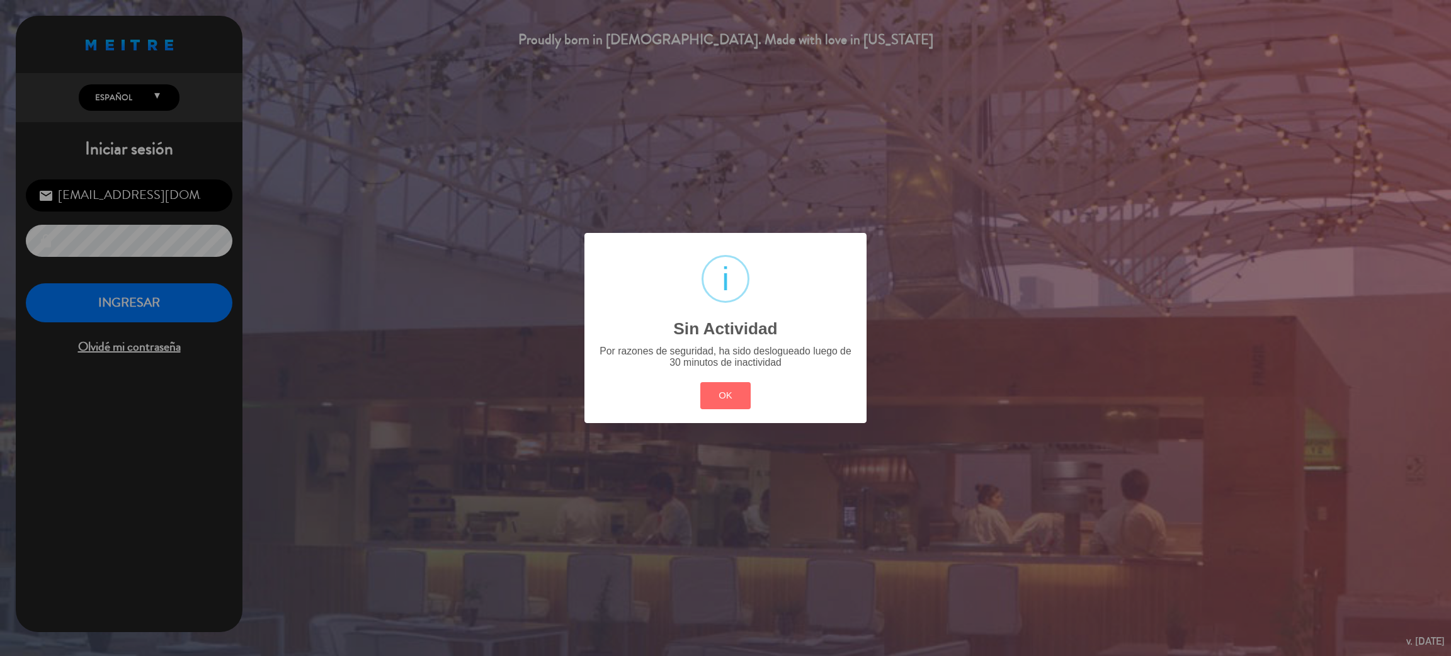
click at [729, 399] on button "OK" at bounding box center [726, 395] width 51 height 27
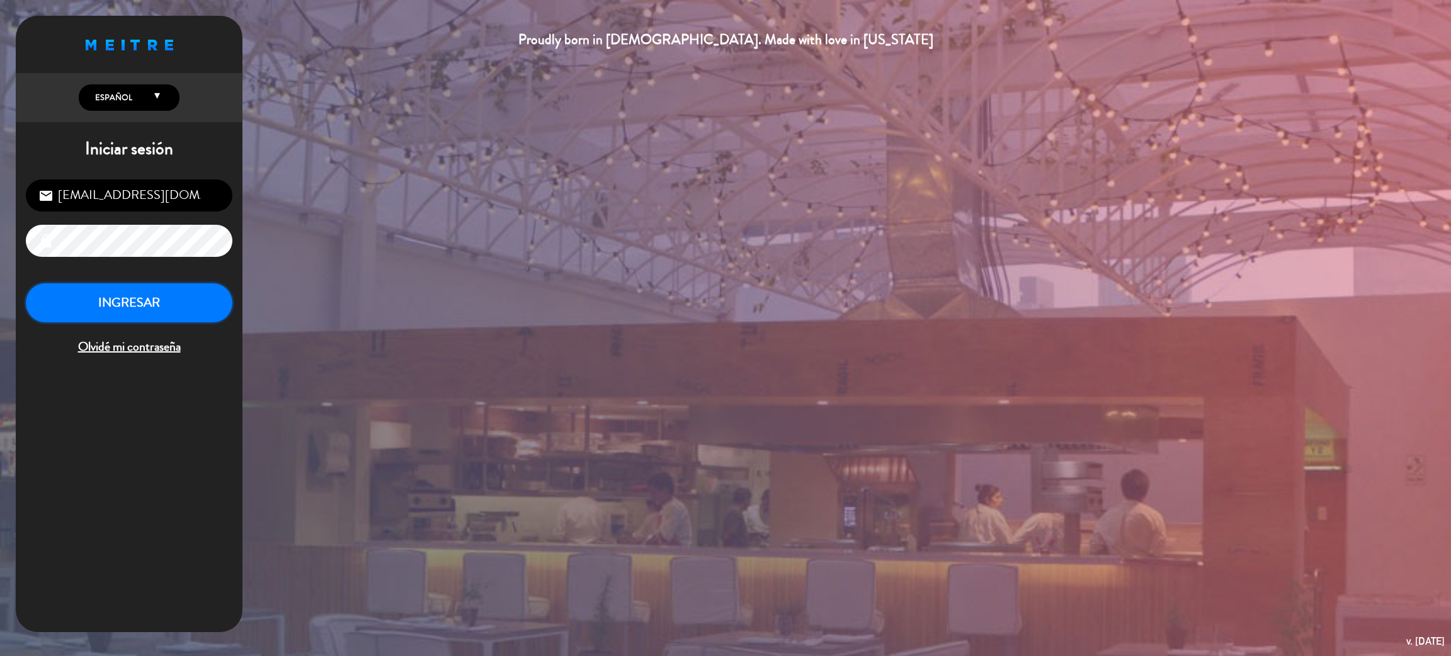
click at [134, 283] on button "INGRESAR" at bounding box center [129, 303] width 207 height 40
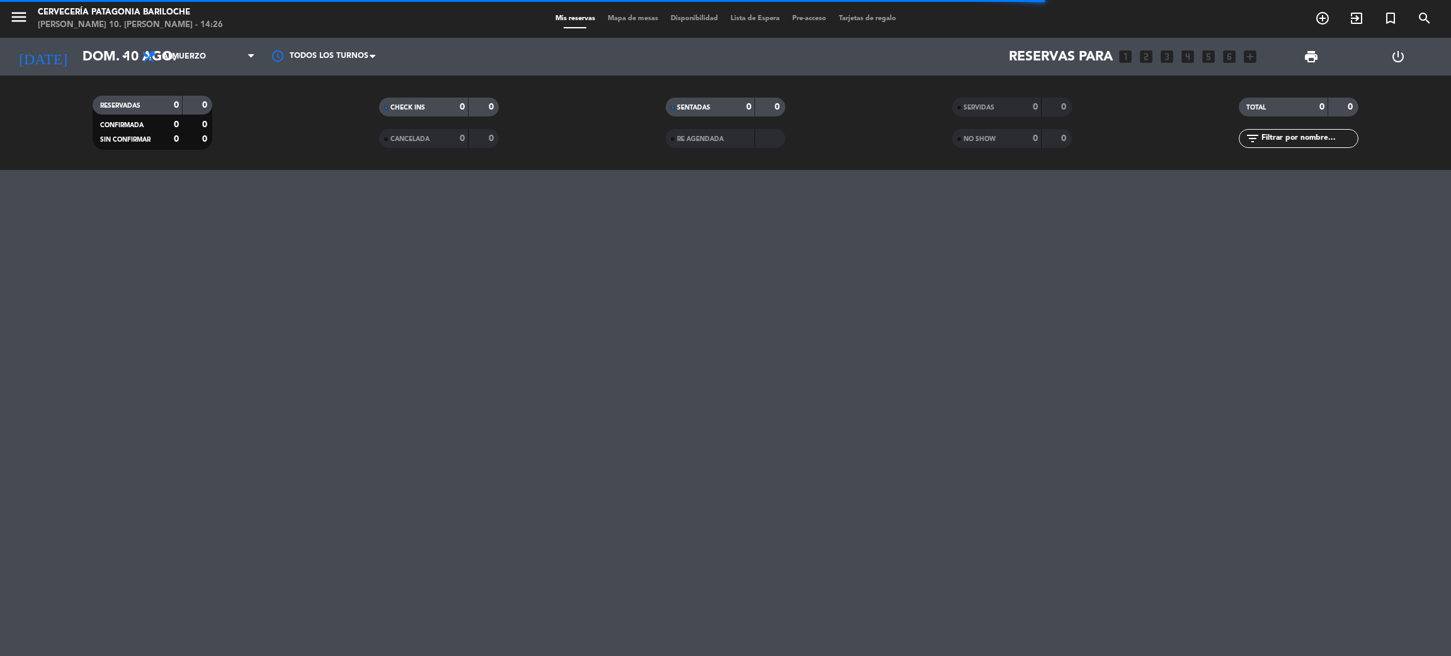
click at [638, 26] on div "menu Cervecería Patagonia Bariloche [PERSON_NAME] 10. [PERSON_NAME] - 14:26 Mis…" at bounding box center [725, 19] width 1451 height 38
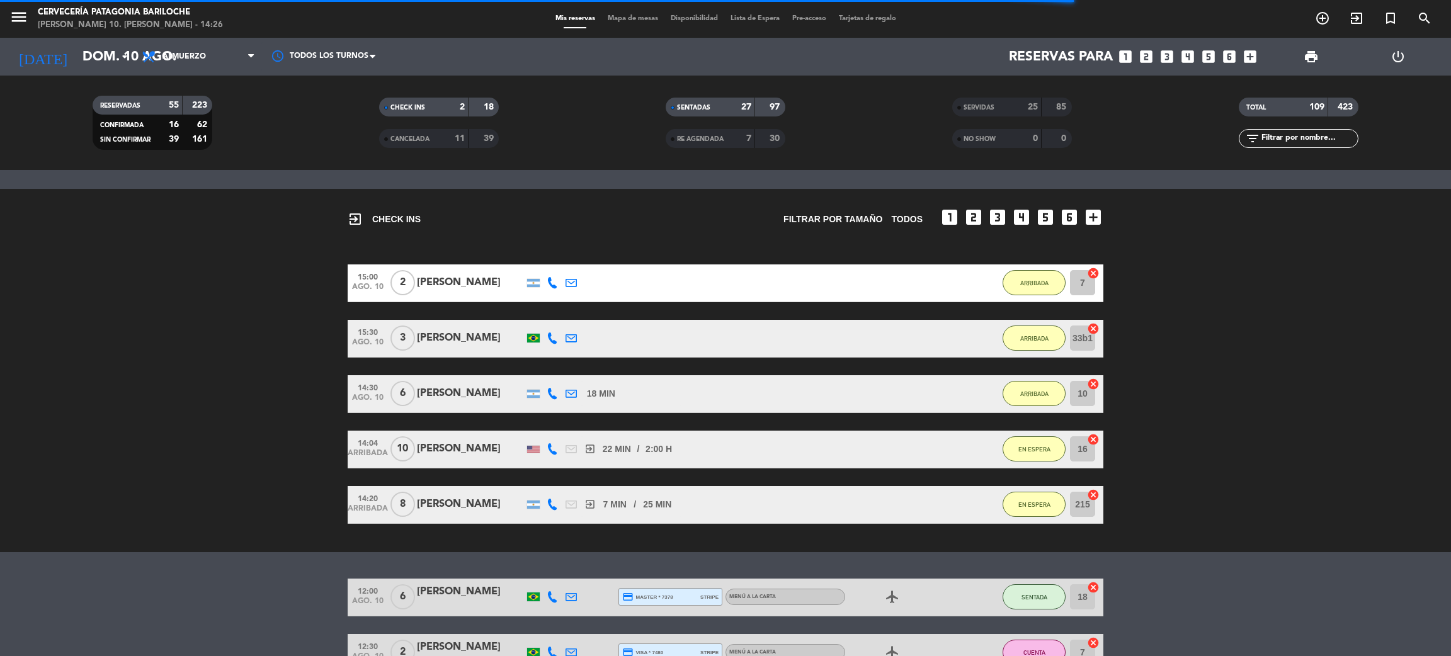
click at [641, 26] on div "menu Cervecería Patagonia Bariloche [PERSON_NAME] 10. [PERSON_NAME] - 14:26 Mis…" at bounding box center [725, 19] width 1451 height 38
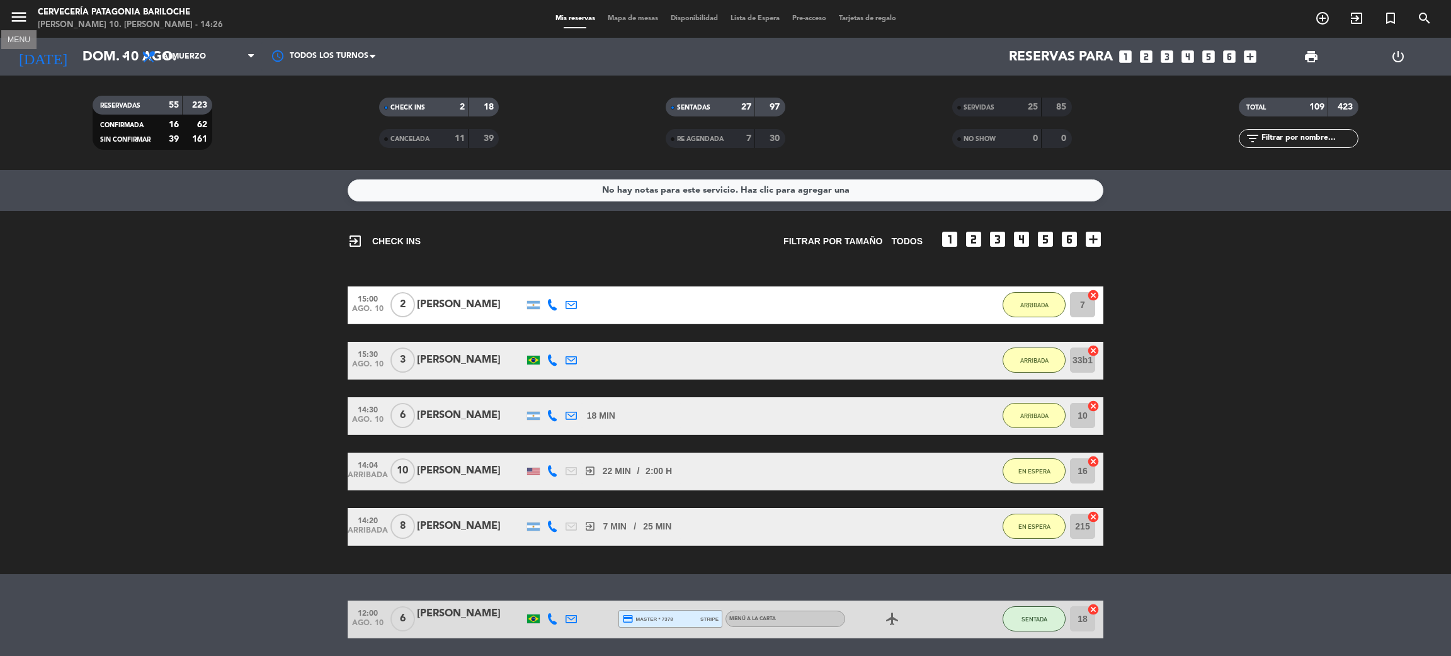
click at [21, 14] on icon "menu" at bounding box center [18, 17] width 19 height 19
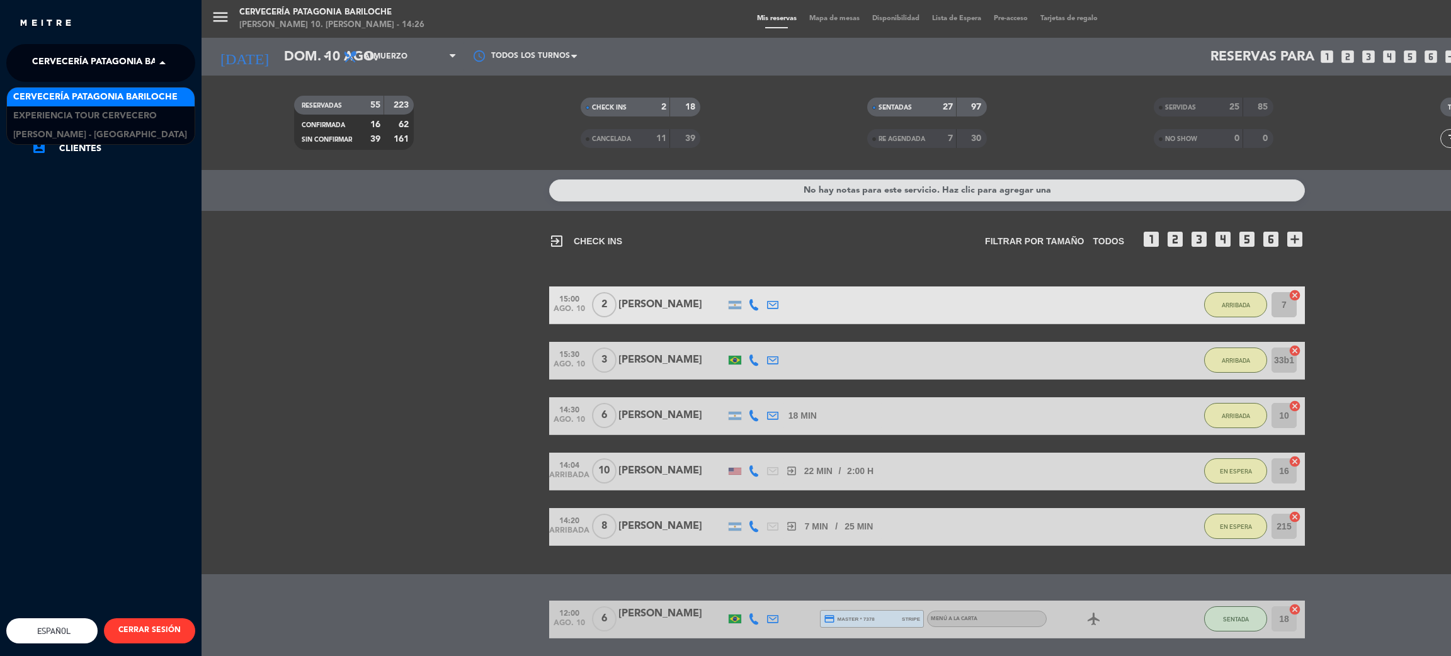
click at [142, 68] on span "Cervecería Patagonia Bariloche" at bounding box center [114, 63] width 164 height 26
click at [130, 111] on span "Experiencia Tour Cervecero" at bounding box center [85, 116] width 144 height 14
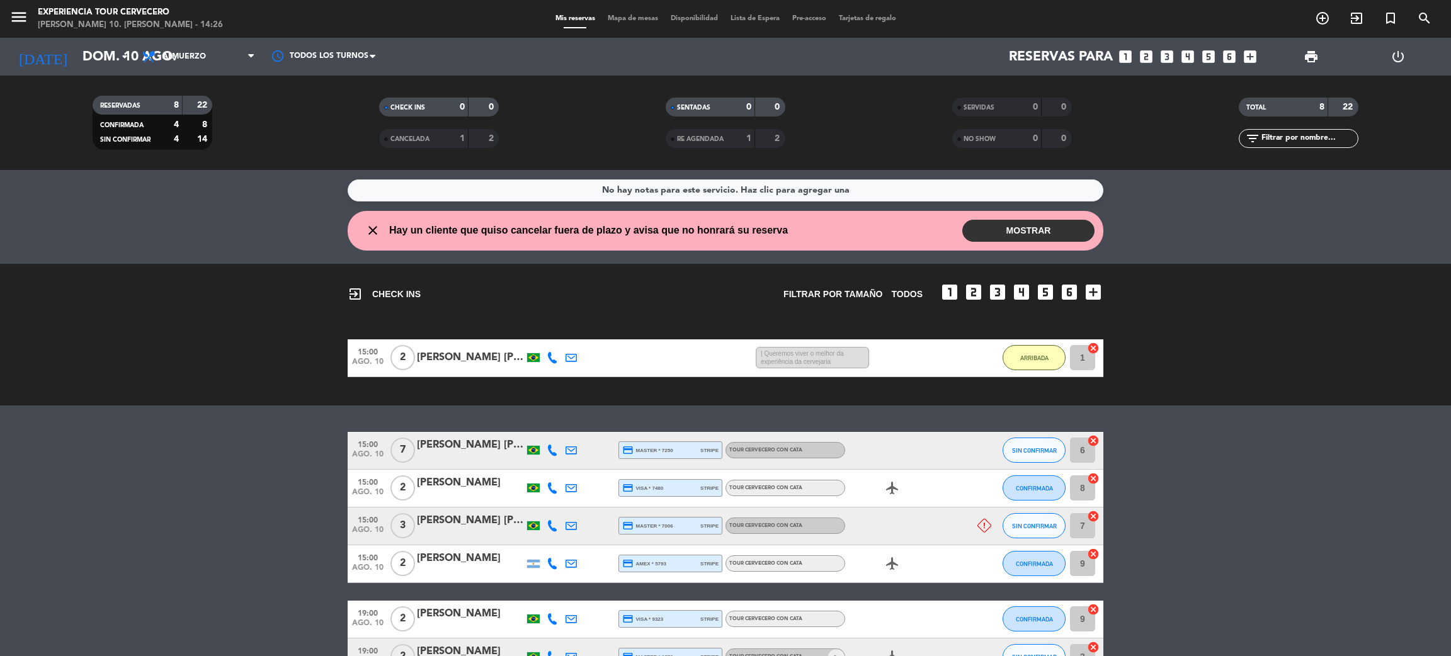
click at [1045, 232] on button "MOSTRAR" at bounding box center [1029, 231] width 132 height 22
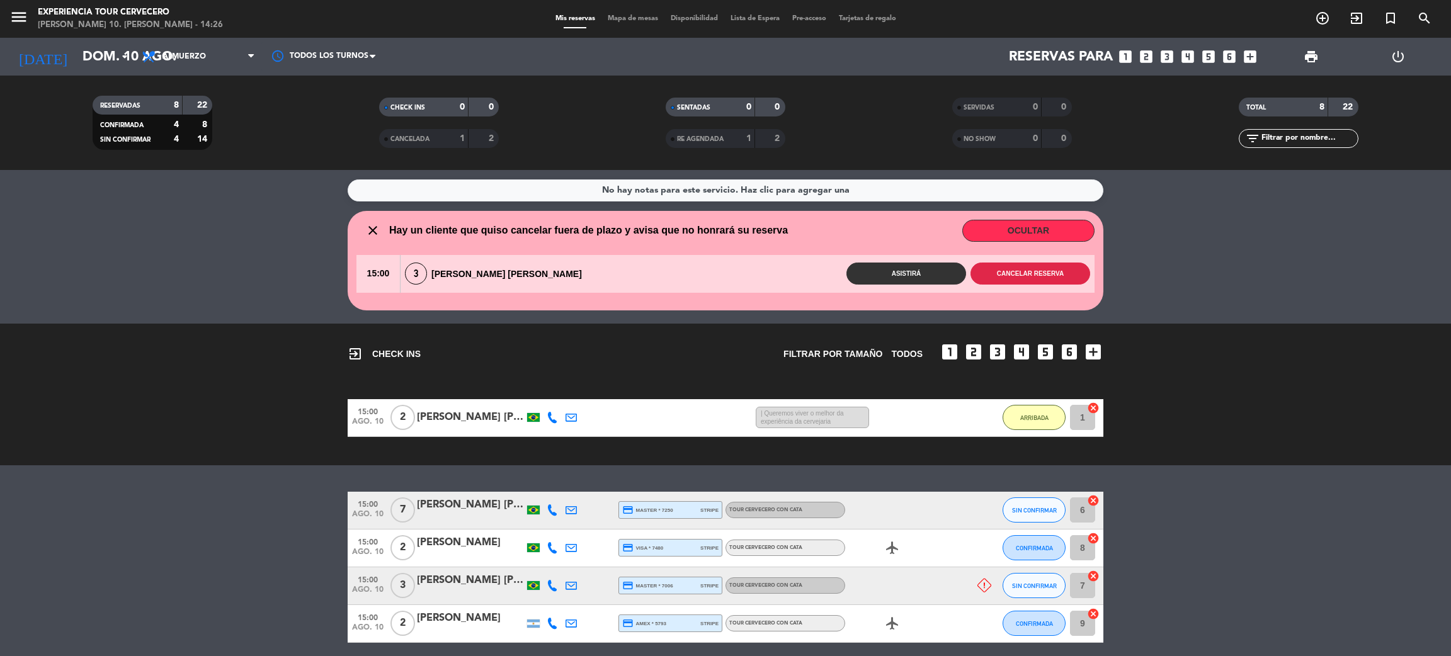
click at [1017, 274] on button "Cancelar reserva" at bounding box center [1031, 274] width 120 height 22
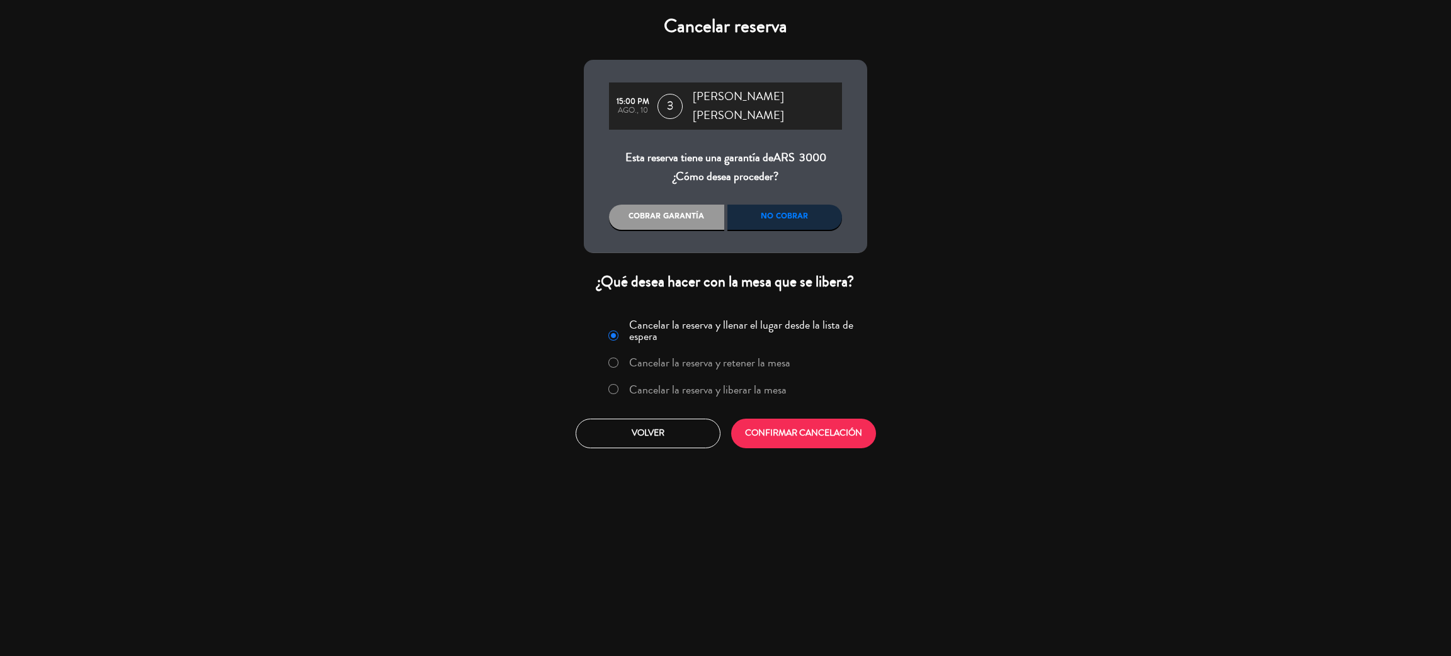
click at [755, 384] on label "Cancelar la reserva y liberar la mesa" at bounding box center [707, 389] width 157 height 11
click at [780, 419] on button "CONFIRMAR CANCELACIÓN" at bounding box center [803, 434] width 145 height 30
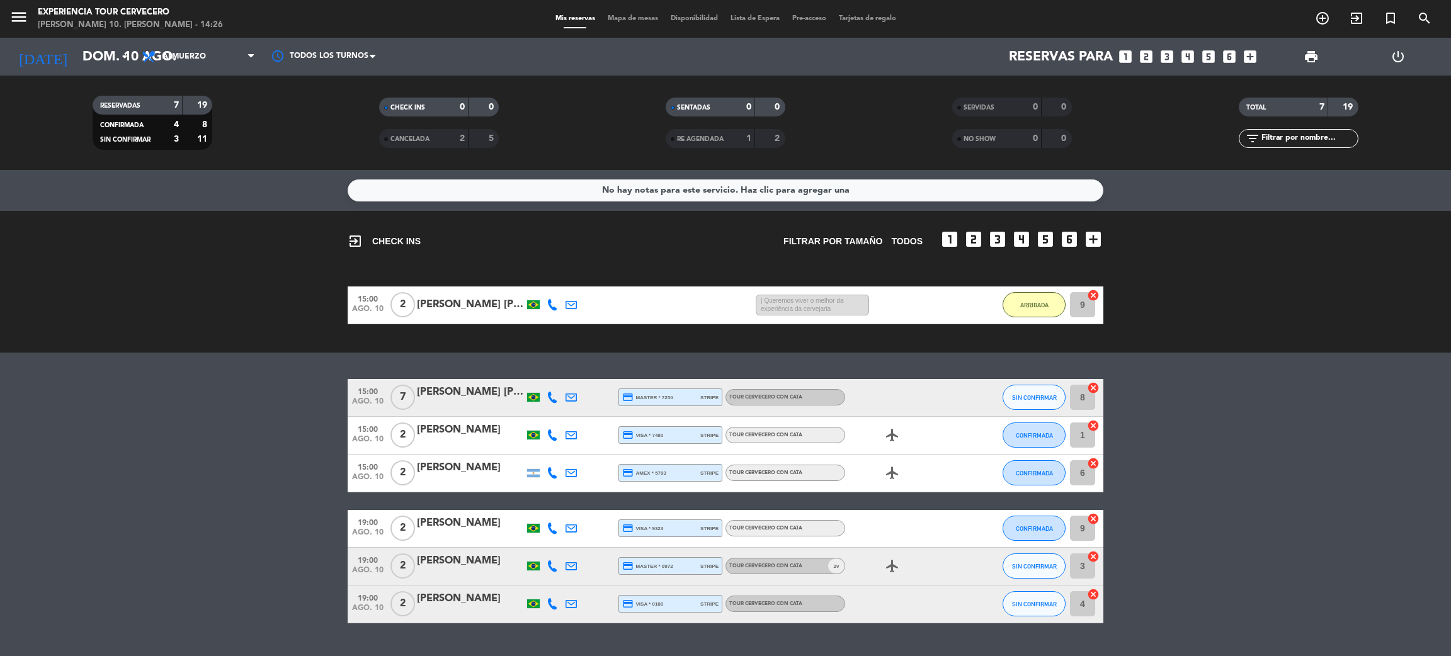
click at [626, 302] on div "15:00 ago. 10 2 [PERSON_NAME] [PERSON_NAME] 16 MIN / 22:46 H sms | Queremos viv…" at bounding box center [726, 306] width 756 height 38
click at [244, 331] on div "exit_to_app CHECK INS Filtrar por tamaño TODOS looks_one looks_two looks_3 look…" at bounding box center [725, 282] width 1451 height 142
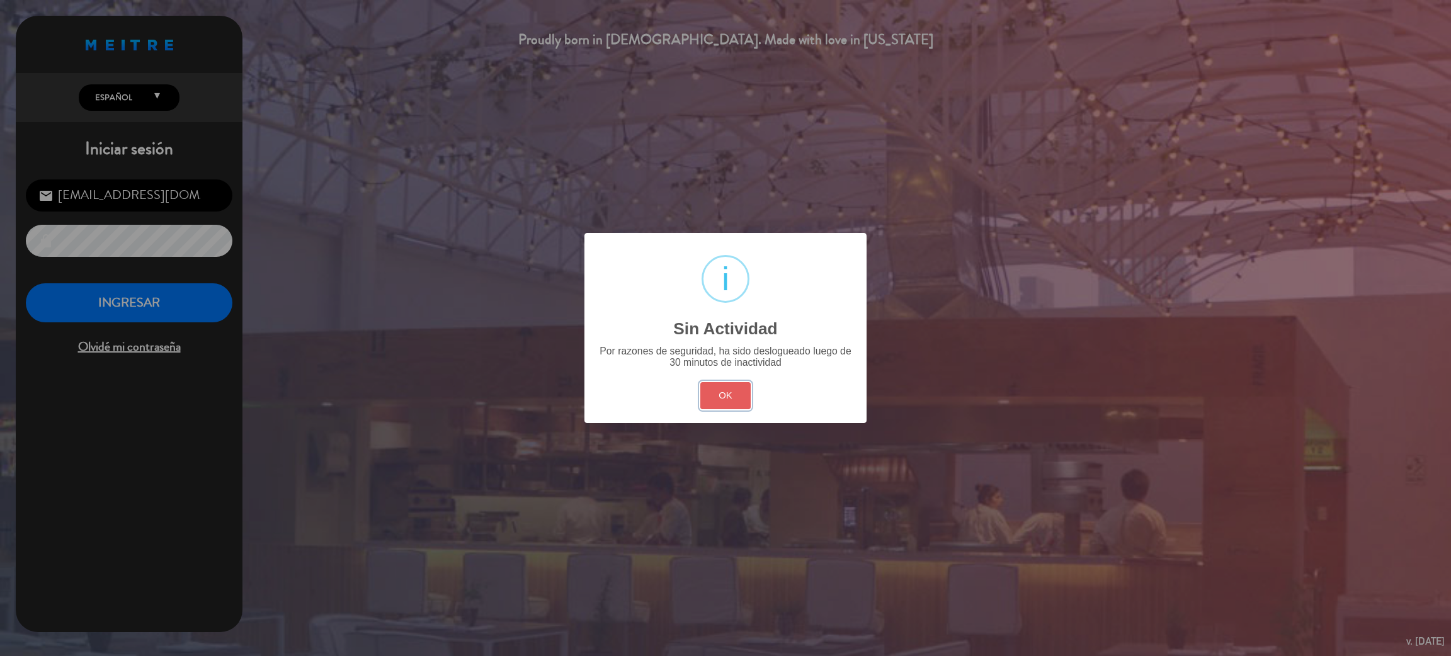
click at [732, 403] on button "OK" at bounding box center [726, 395] width 51 height 27
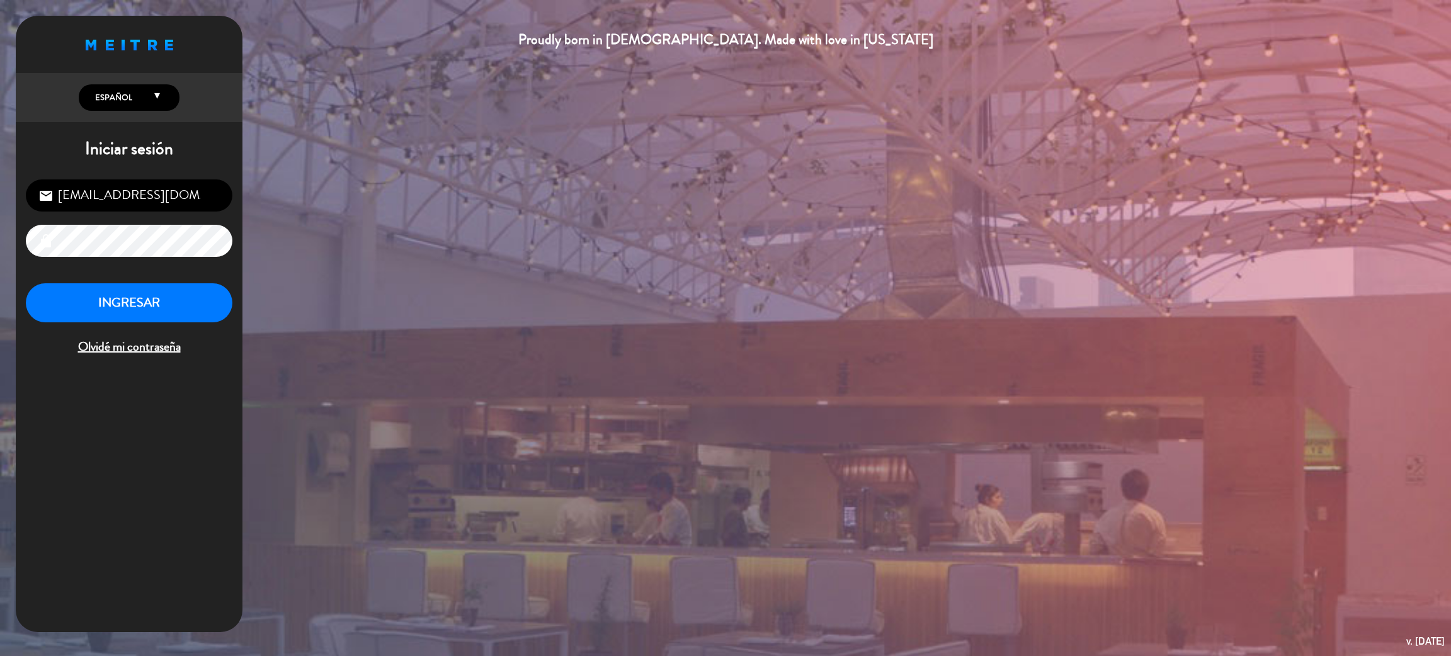
click at [186, 273] on div "[EMAIL_ADDRESS][DOMAIN_NAME] email lock INGRESAR Olvidé mi contraseña" at bounding box center [129, 268] width 227 height 198
click at [187, 292] on button "INGRESAR" at bounding box center [129, 303] width 207 height 40
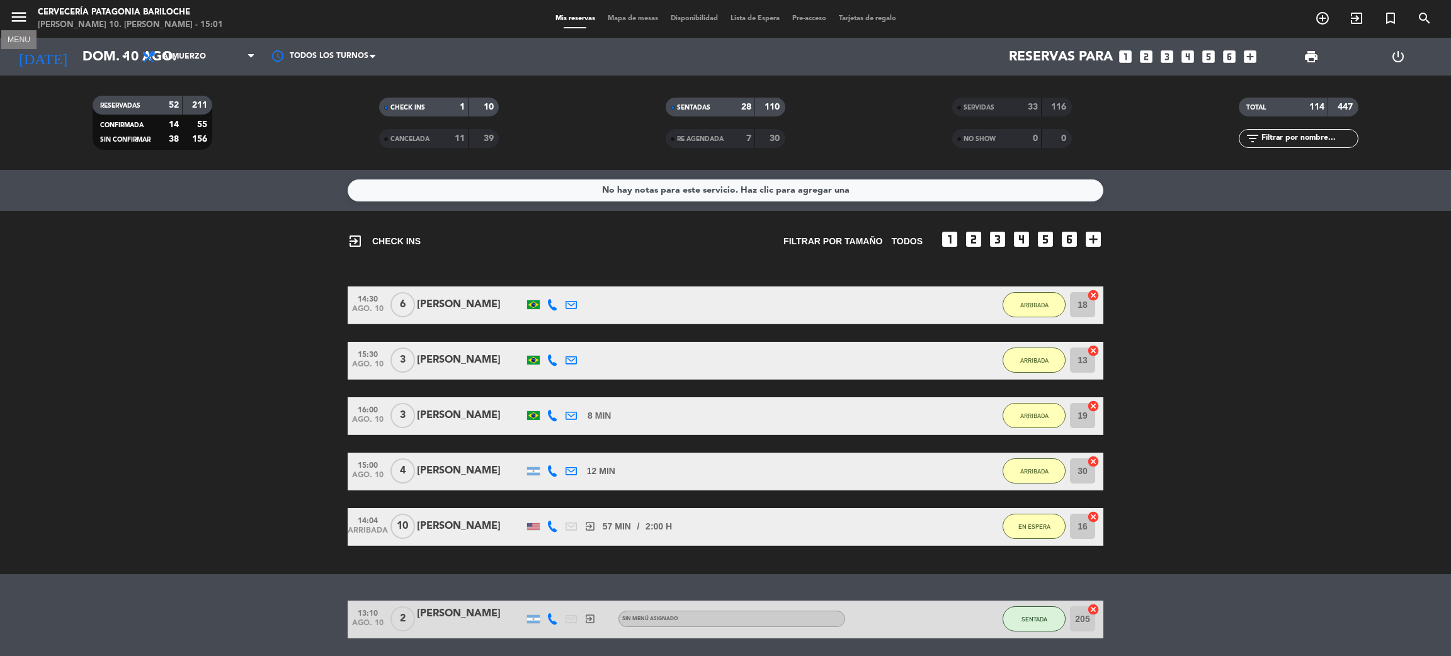
click at [16, 23] on icon "menu" at bounding box center [18, 17] width 19 height 19
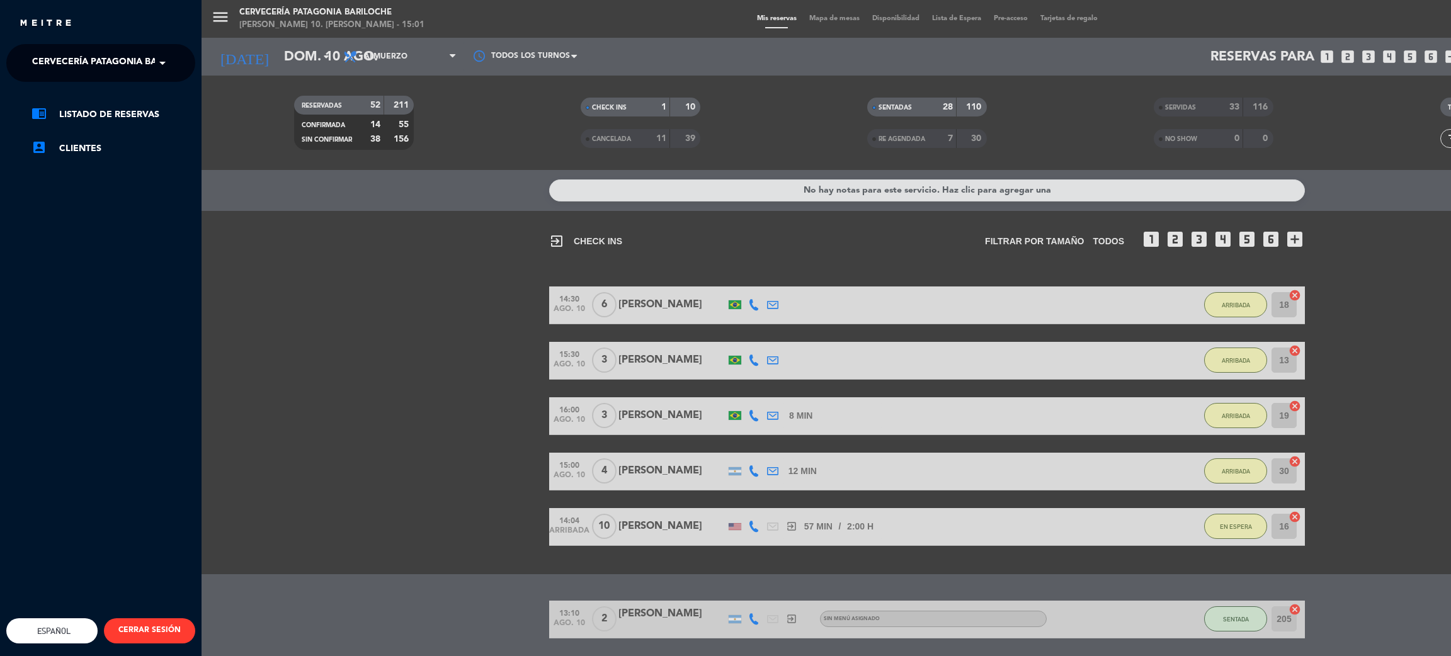
click at [55, 55] on span "Cervecería Patagonia Bariloche" at bounding box center [114, 63] width 164 height 26
click at [85, 123] on div "Experiencia Tour Cervecero" at bounding box center [101, 115] width 188 height 19
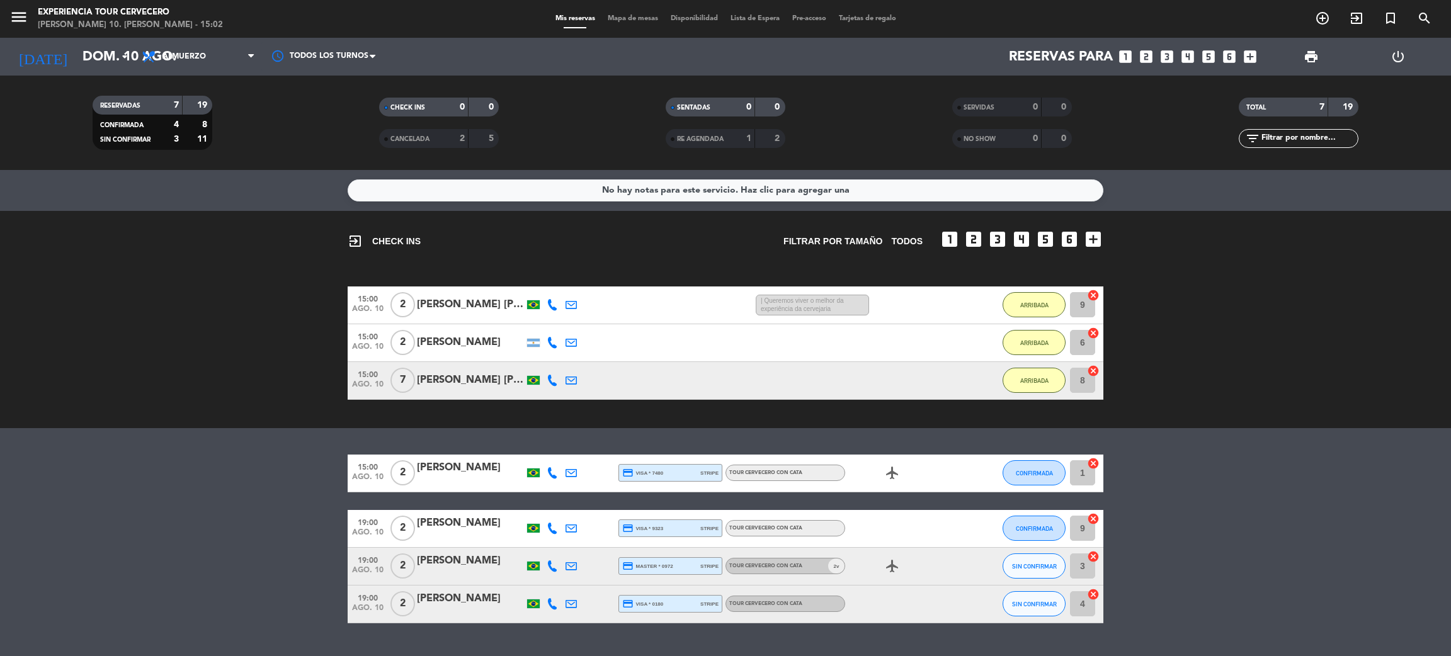
click at [483, 375] on div "[PERSON_NAME] [PERSON_NAME]" at bounding box center [470, 380] width 107 height 16
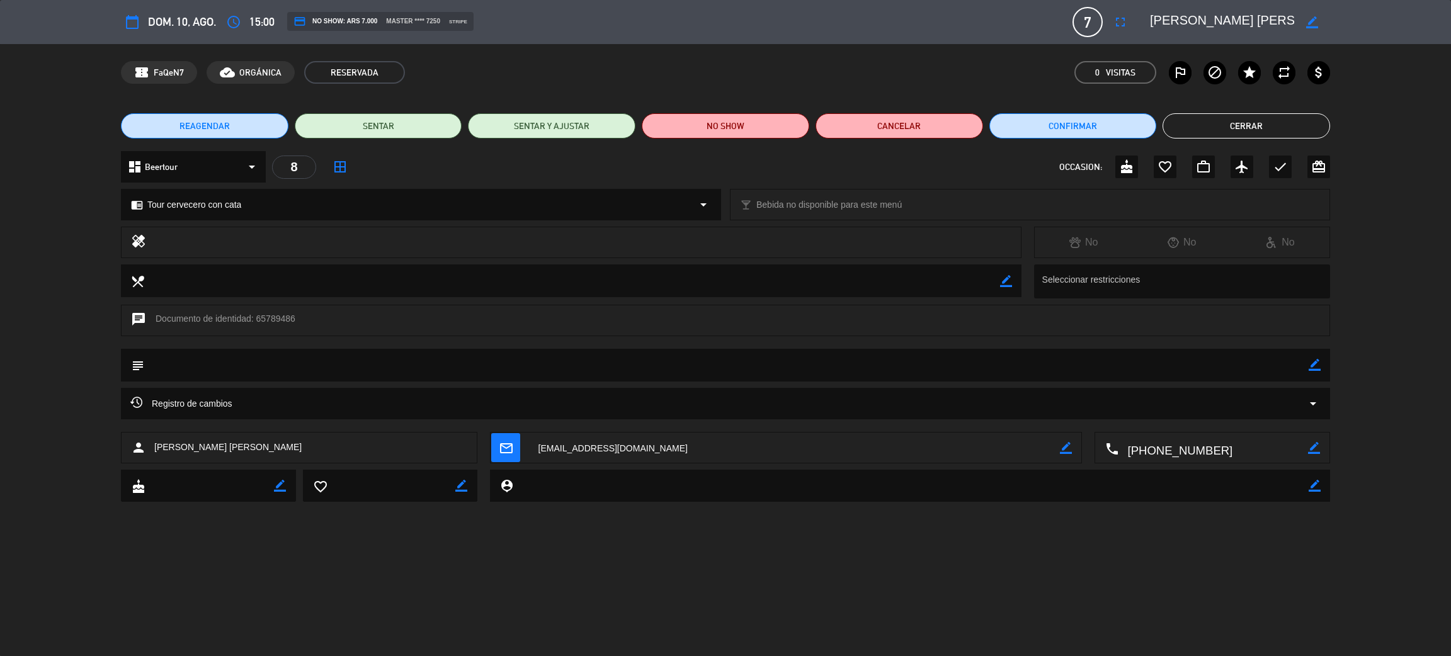
click at [1279, 123] on button "Cerrar" at bounding box center [1247, 125] width 168 height 25
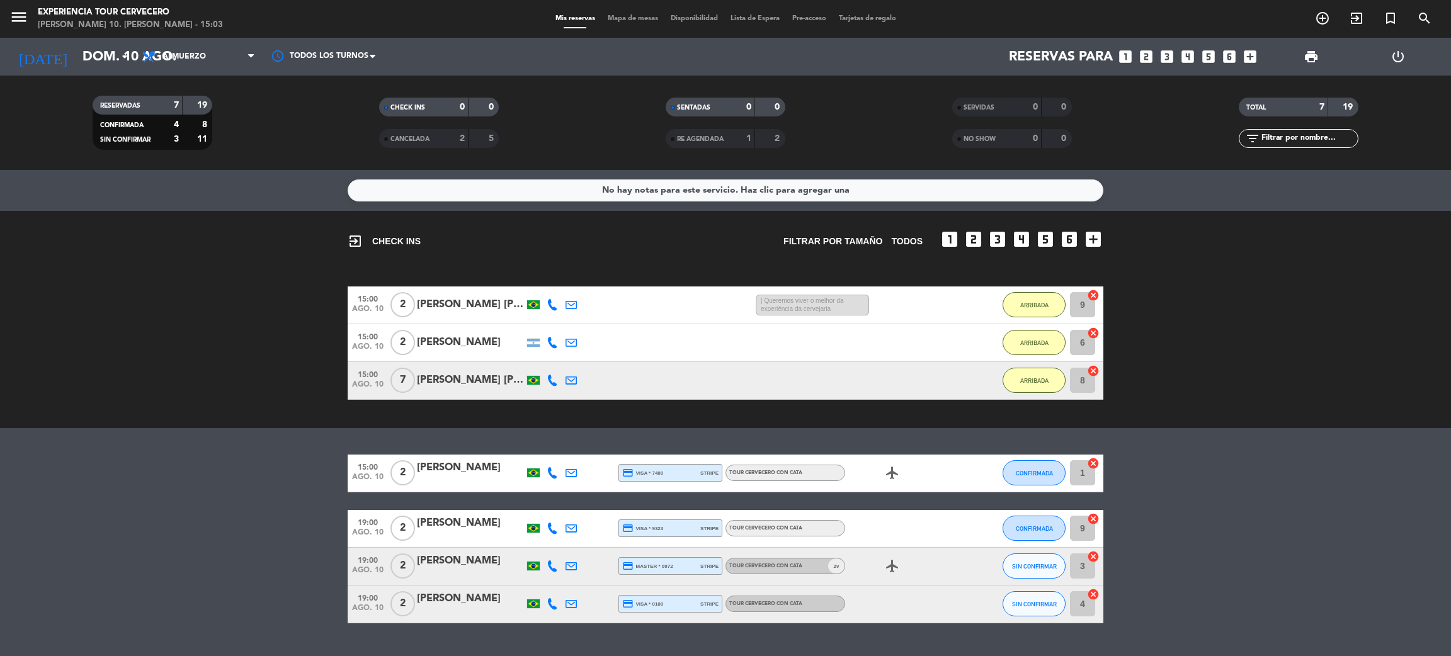
click at [482, 474] on div "[PERSON_NAME]" at bounding box center [470, 468] width 107 height 16
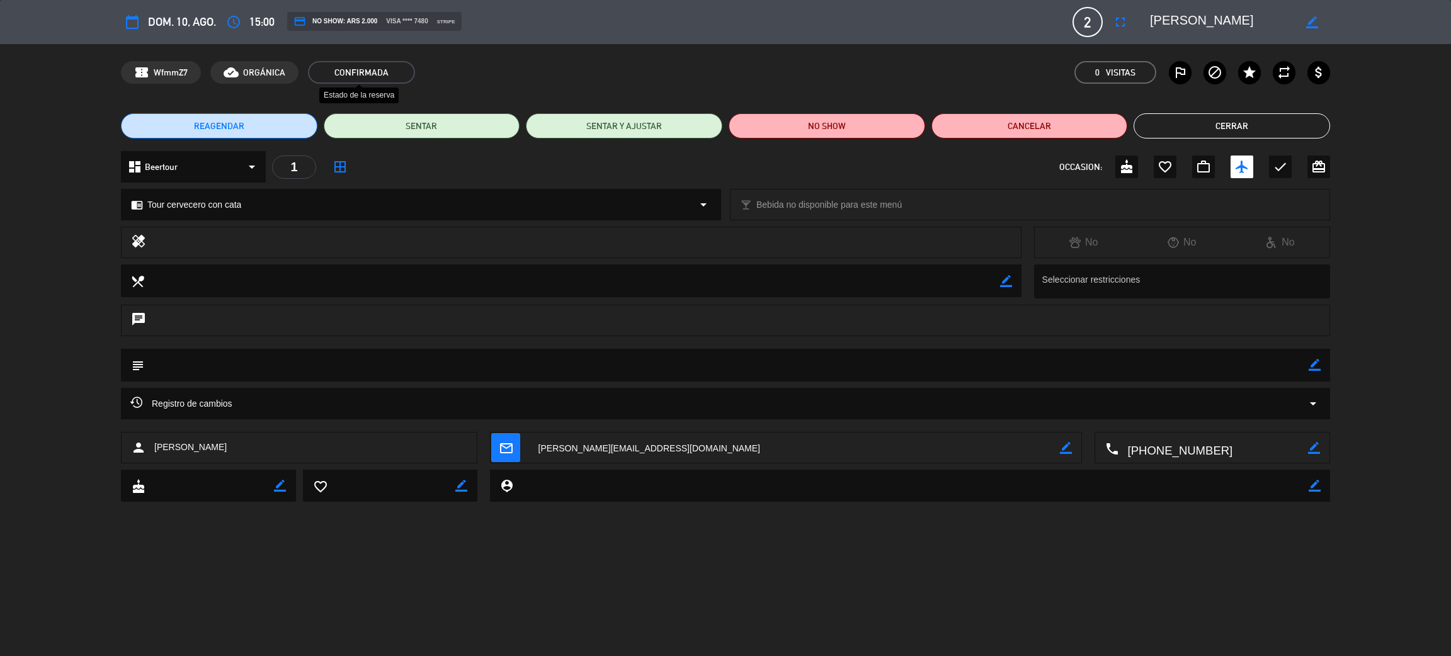
click at [343, 70] on span "CONFIRMADA" at bounding box center [361, 72] width 107 height 23
click at [373, 68] on span "CONFIRMADA" at bounding box center [361, 72] width 107 height 23
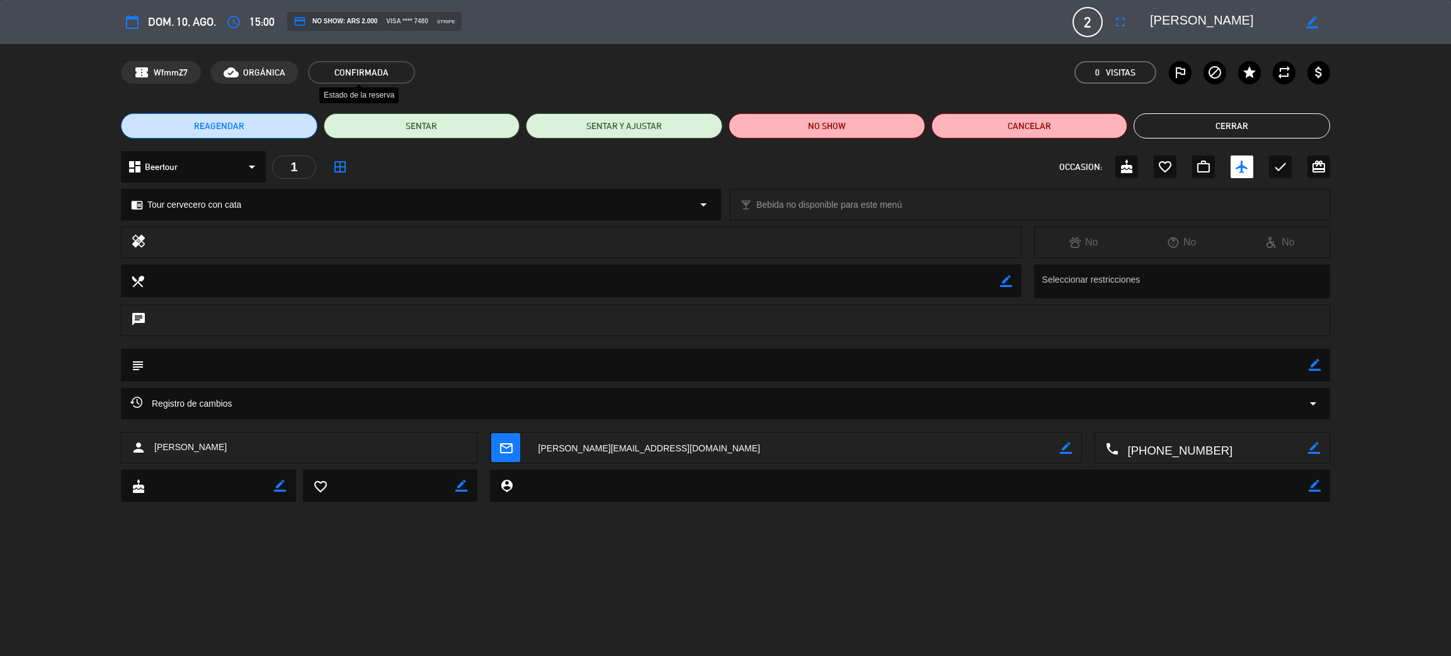
click at [398, 77] on span "CONFIRMADA" at bounding box center [361, 72] width 107 height 23
click at [445, 132] on button "SENTAR" at bounding box center [422, 125] width 197 height 25
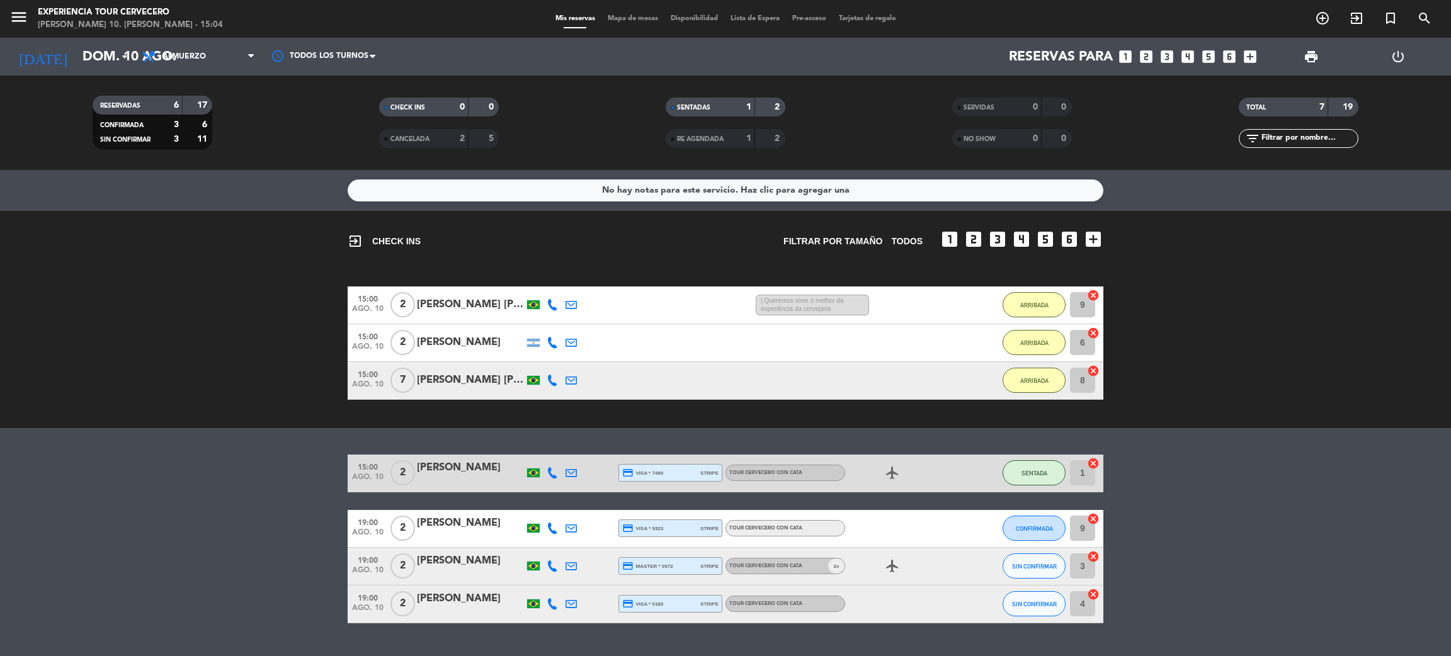
click at [553, 384] on icon at bounding box center [552, 380] width 11 height 11
click at [590, 410] on div "exit_to_app CHECK INS Filtrar por tamaño TODOS looks_one looks_two looks_3 look…" at bounding box center [725, 319] width 1451 height 217
click at [605, 423] on div "exit_to_app CHECK INS Filtrar por tamaño TODOS looks_one looks_two looks_3 look…" at bounding box center [725, 319] width 1451 height 217
click at [486, 474] on div "[PERSON_NAME]" at bounding box center [470, 468] width 107 height 16
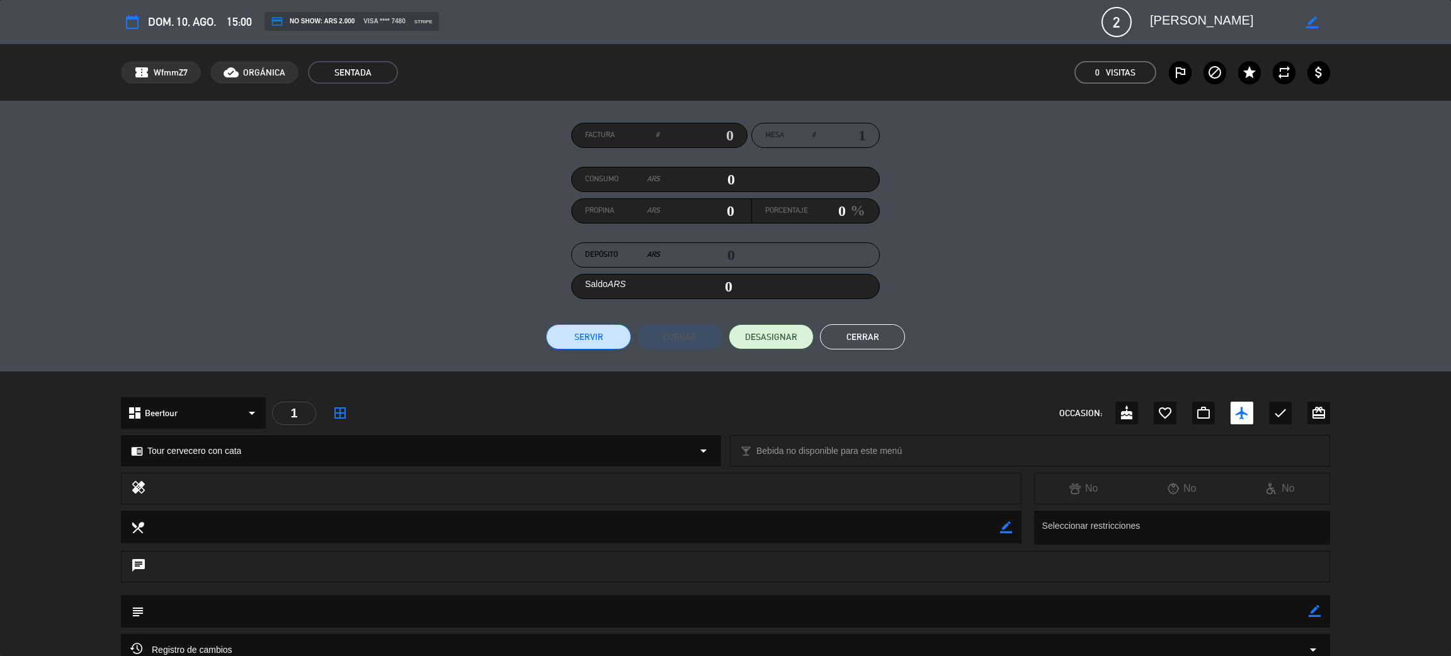
click at [886, 338] on button "Cerrar" at bounding box center [862, 336] width 85 height 25
